Goal: Task Accomplishment & Management: Complete application form

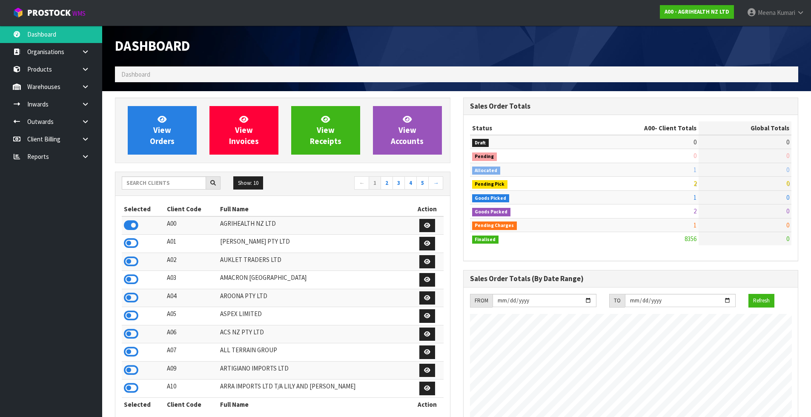
scroll to position [645, 348]
click at [157, 186] on input "text" at bounding box center [164, 182] width 84 height 13
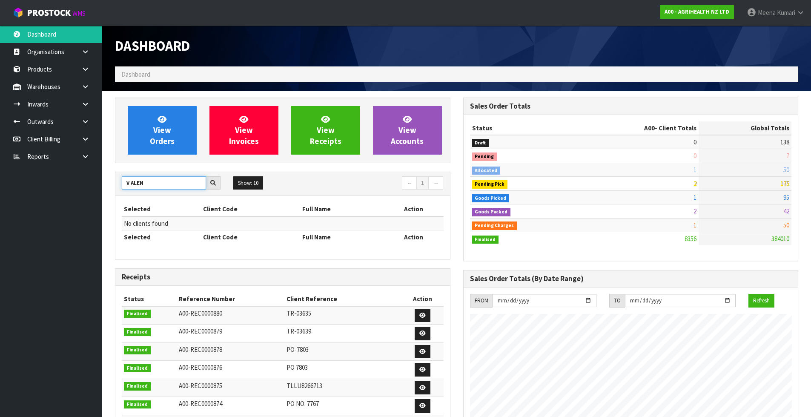
drag, startPoint x: 153, startPoint y: 183, endPoint x: 99, endPoint y: 203, distance: 57.8
click at [99, 203] on body "Toggle navigation ProStock WMS A00 - AGRIHEALTH NZ LTD Meena Kumari Logout Dash…" at bounding box center [405, 208] width 811 height 417
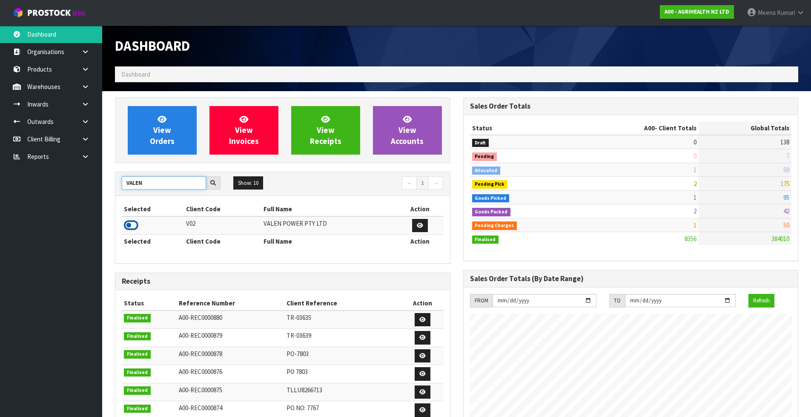
type input "VALEN"
click at [129, 224] on icon at bounding box center [131, 225] width 14 height 13
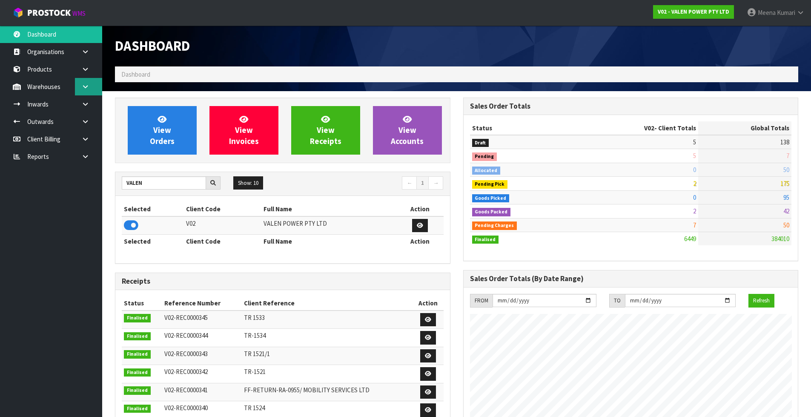
click at [93, 81] on link at bounding box center [88, 86] width 27 height 17
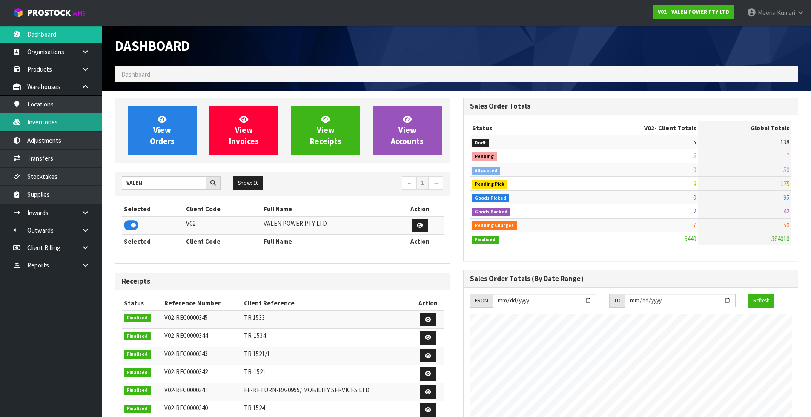
click at [55, 127] on link "Inventories" at bounding box center [51, 121] width 102 height 17
click at [59, 128] on link "Inventories" at bounding box center [51, 121] width 102 height 17
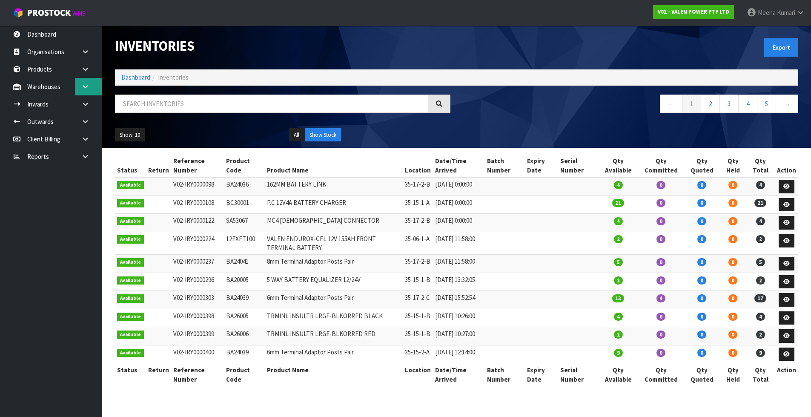
click at [86, 91] on link at bounding box center [88, 86] width 27 height 17
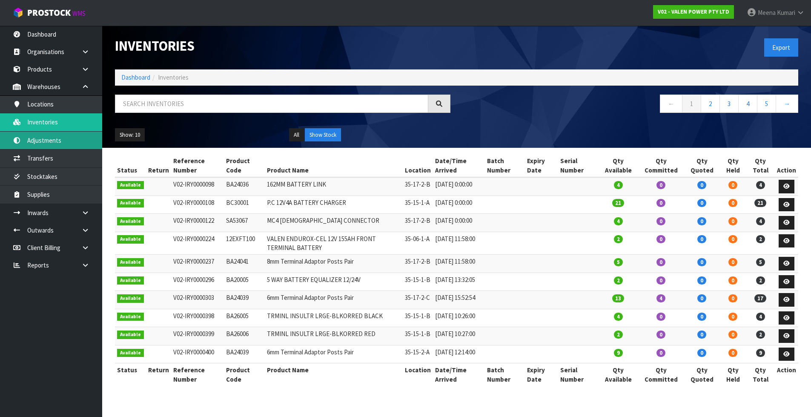
click at [90, 141] on link "Adjustments" at bounding box center [51, 140] width 102 height 17
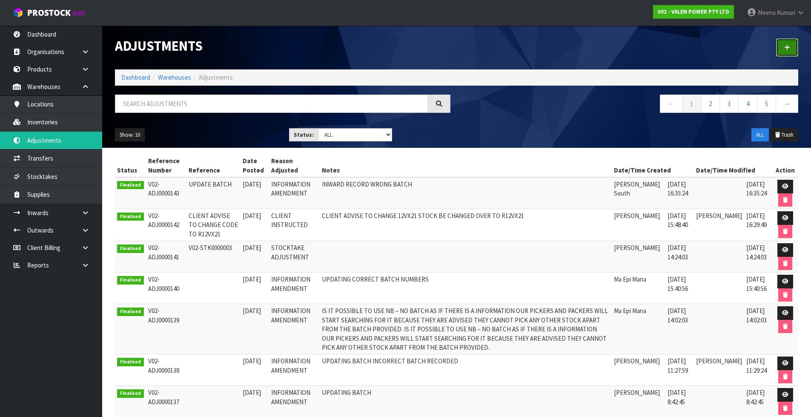
click at [792, 45] on link at bounding box center [787, 47] width 22 height 18
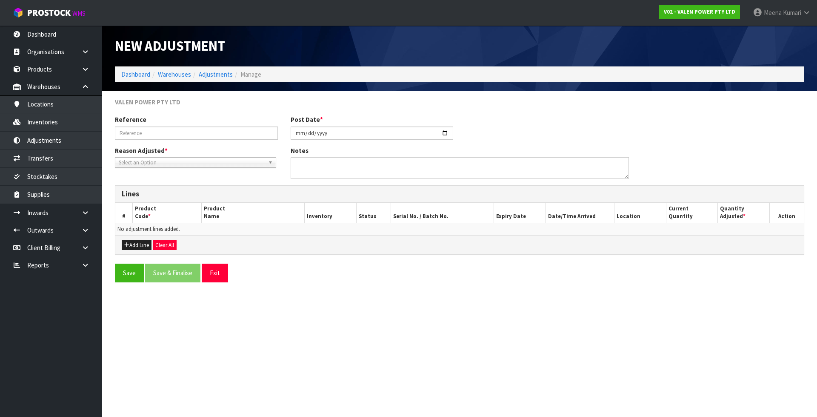
click at [200, 163] on span "Select an Option" at bounding box center [192, 163] width 146 height 10
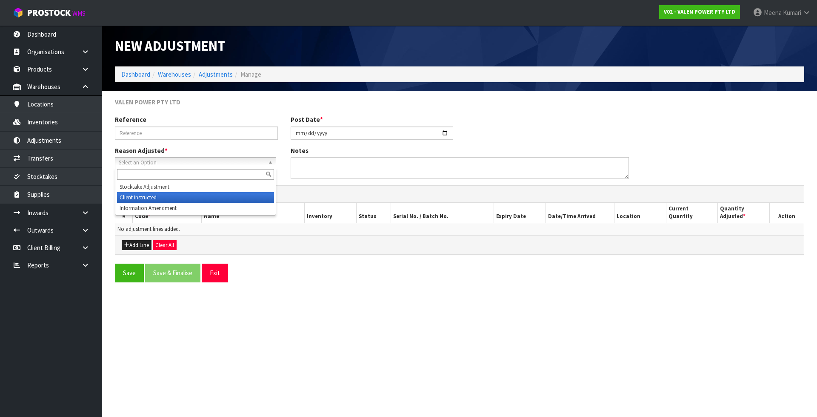
click at [200, 194] on li "Client Instructed" at bounding box center [195, 197] width 157 height 11
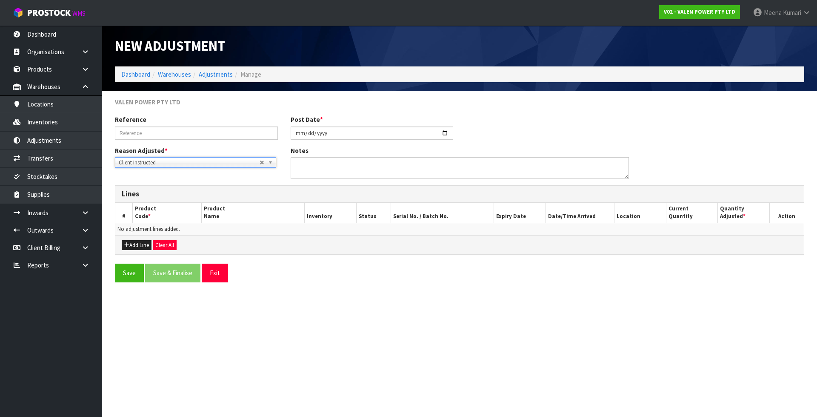
click at [199, 142] on div "Reference Post Date * [DATE]" at bounding box center [460, 130] width 702 height 31
click at [202, 136] on input "text" at bounding box center [196, 132] width 163 height 13
type input "BATCH UPDATE"
click at [141, 247] on button "Add Line" at bounding box center [137, 245] width 30 height 10
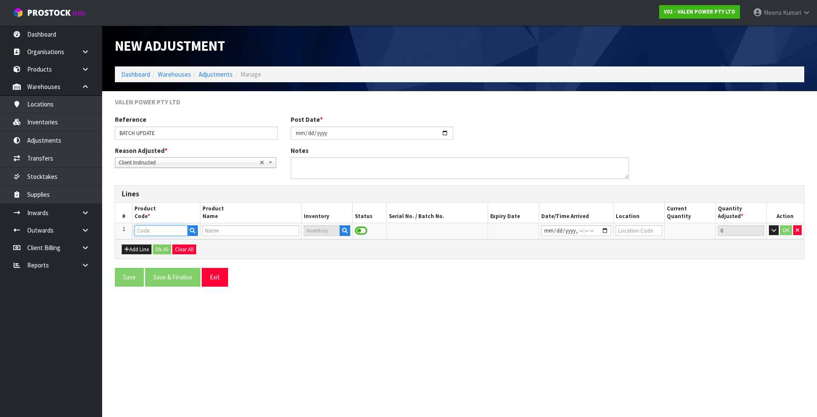
click at [149, 234] on input "text" at bounding box center [161, 230] width 53 height 11
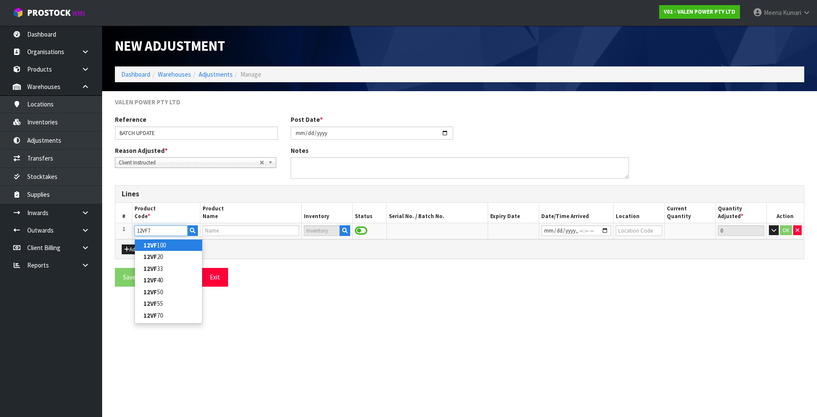
type input "12VF70"
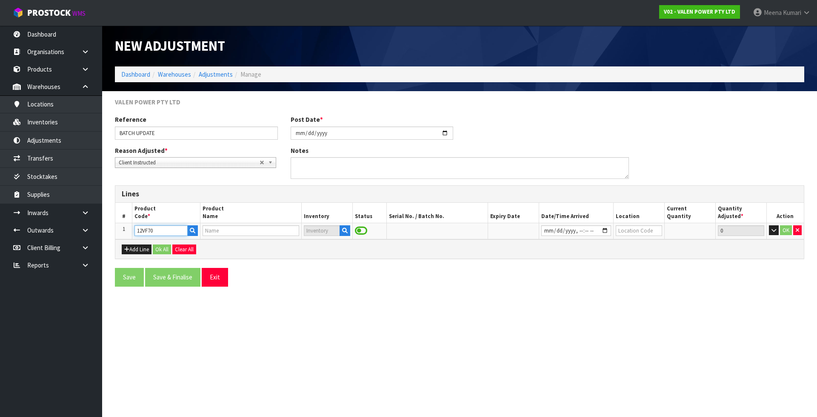
type input "[PERSON_NAME] 12V70Ah Battery"
type input "12VF70"
click at [345, 229] on icon "button" at bounding box center [345, 231] width 6 height 6
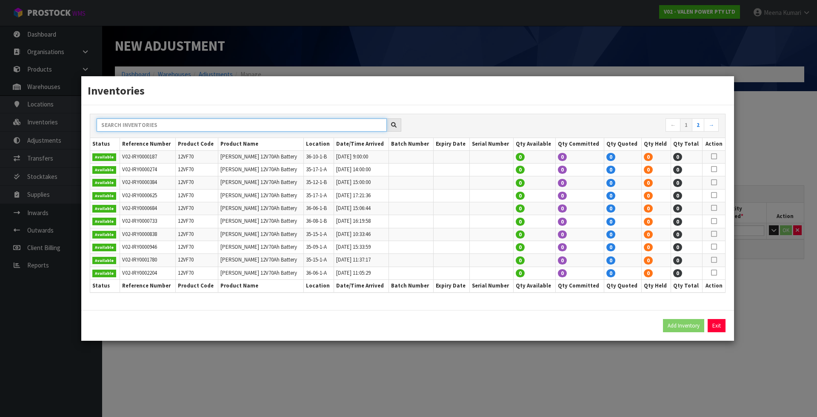
click at [261, 127] on input "text" at bounding box center [242, 124] width 290 height 13
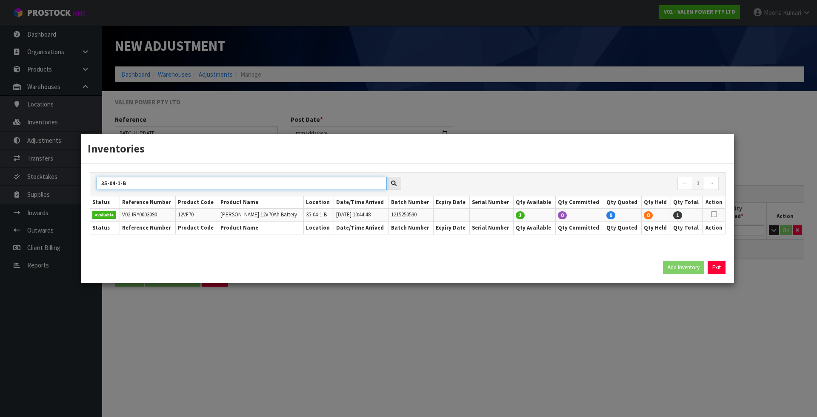
type input "35-04-1-B"
click at [717, 215] on td at bounding box center [714, 215] width 23 height 13
click at [711, 214] on icon at bounding box center [714, 214] width 6 height 0
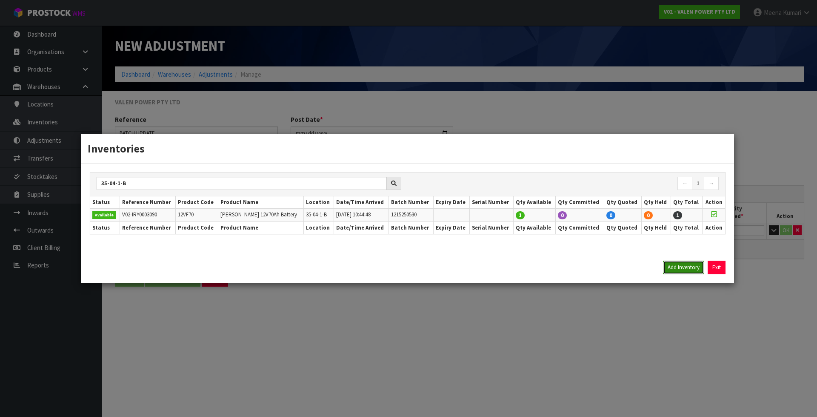
click at [686, 266] on button "Add Inventory" at bounding box center [683, 268] width 41 height 14
type input "V02-IRY0003090"
type input "[DATE]T10:44:48"
type input "35-04-1-B"
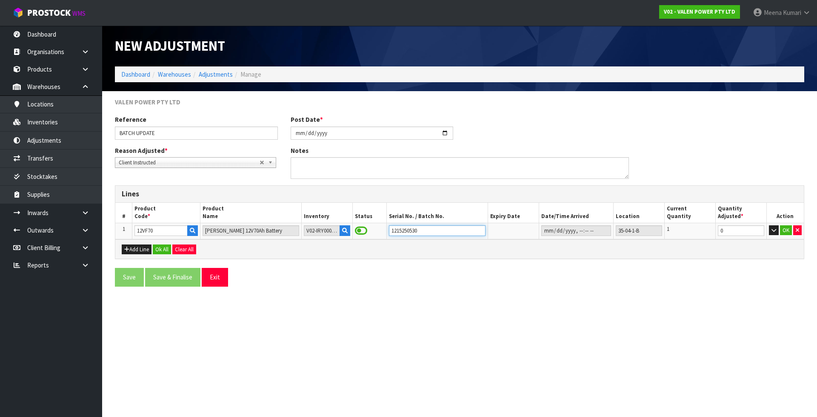
drag, startPoint x: 432, startPoint y: 232, endPoint x: 370, endPoint y: 241, distance: 62.3
click at [370, 241] on div "Lines # Product Code * Product Name Inventory Status Serial No. / Batch No. Exp…" at bounding box center [460, 222] width 690 height 74
type input "1215250418"
click at [788, 231] on button "OK" at bounding box center [786, 230] width 12 height 10
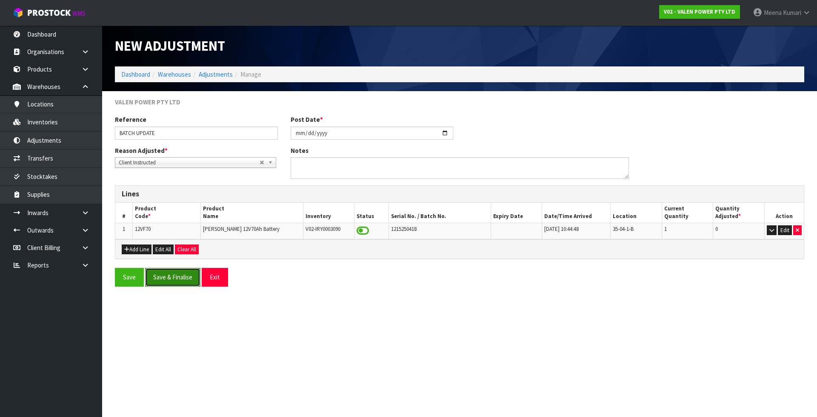
click at [174, 277] on button "Save & Finalise" at bounding box center [172, 277] width 55 height 18
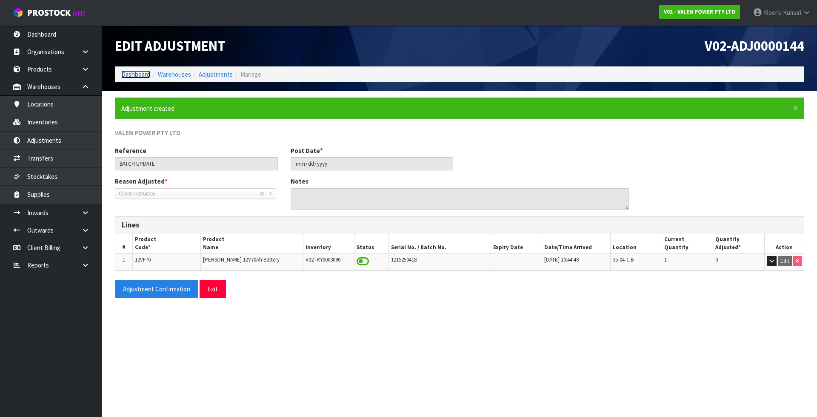
click at [136, 73] on link "Dashboard" at bounding box center [135, 74] width 29 height 8
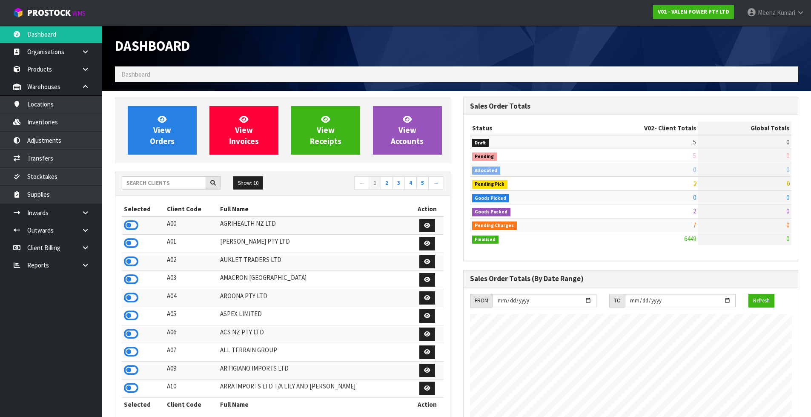
scroll to position [645, 348]
click at [158, 183] on input "text" at bounding box center [164, 182] width 84 height 13
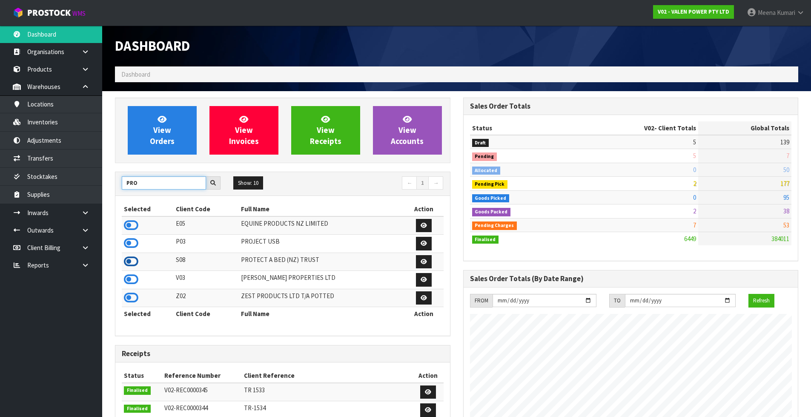
type input "PRO"
click at [130, 261] on icon at bounding box center [131, 261] width 14 height 13
